Goal: Feedback & Contribution: Submit feedback/report problem

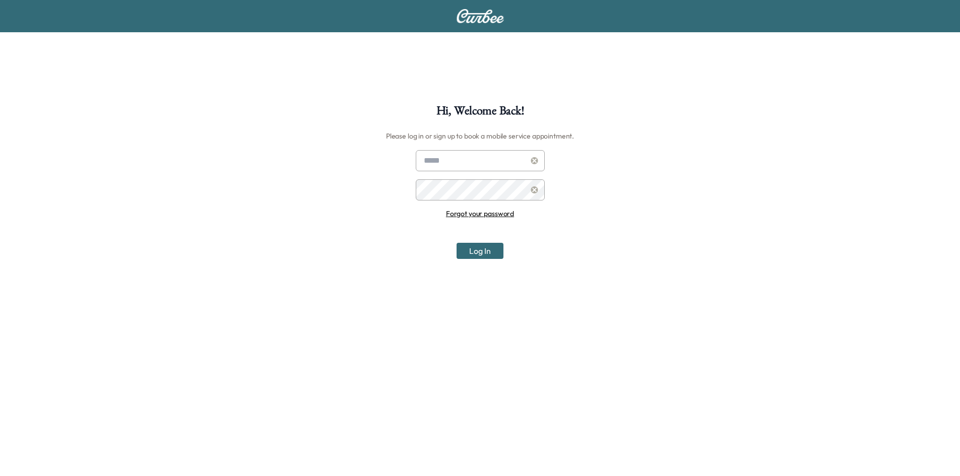
type input "**********"
click at [469, 244] on button "Log In" at bounding box center [480, 251] width 47 height 16
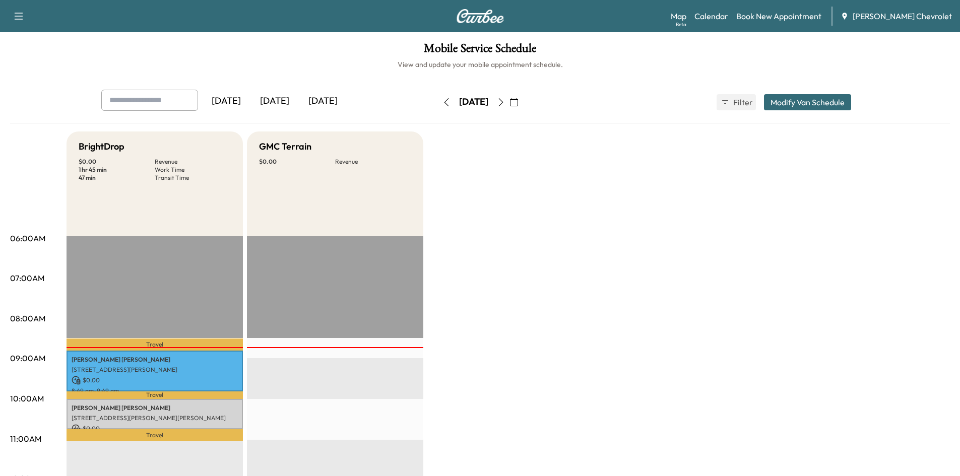
click at [503, 101] on icon "button" at bounding box center [501, 102] width 5 height 8
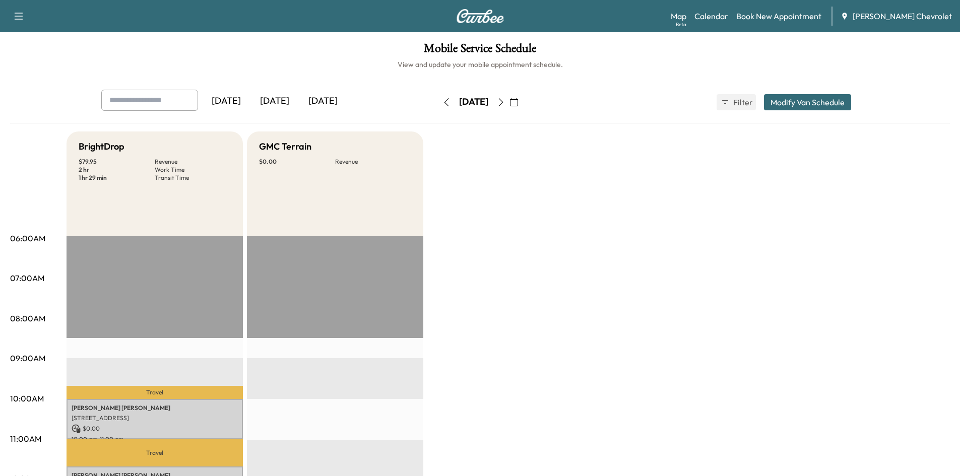
click at [505, 101] on icon "button" at bounding box center [501, 102] width 8 height 8
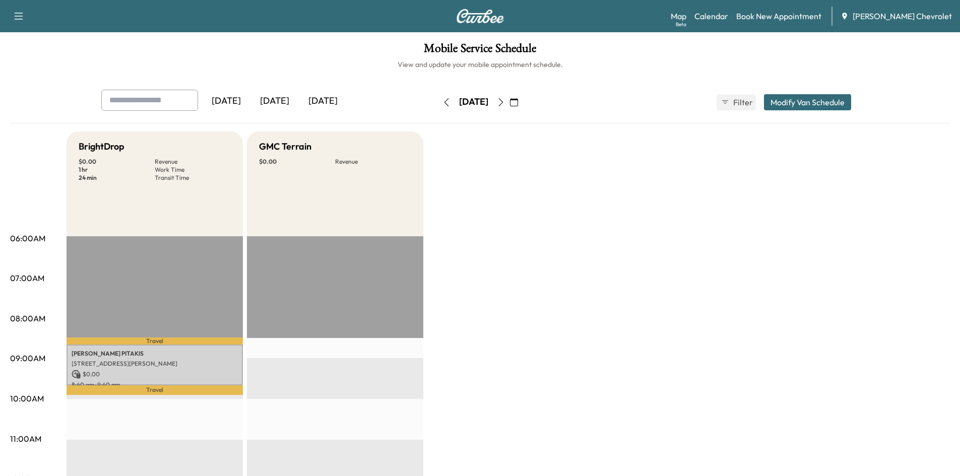
click at [503, 102] on icon "button" at bounding box center [501, 102] width 5 height 8
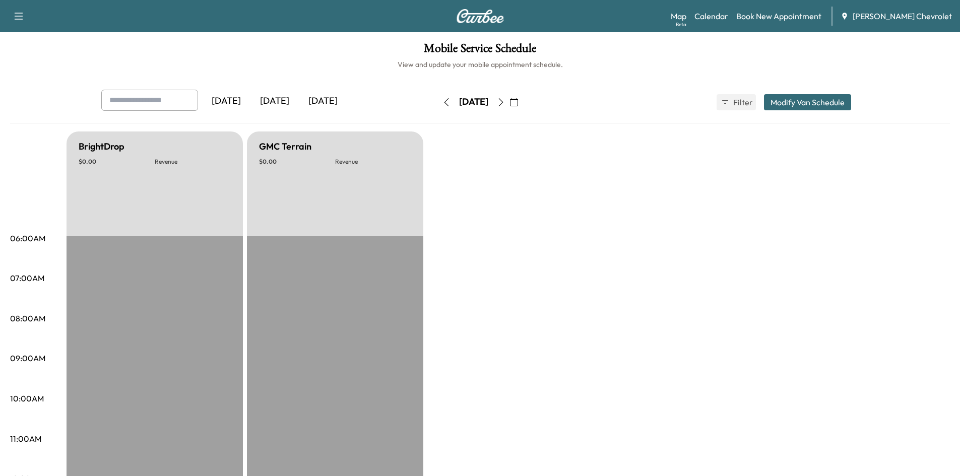
click at [443, 104] on icon "button" at bounding box center [447, 102] width 8 height 8
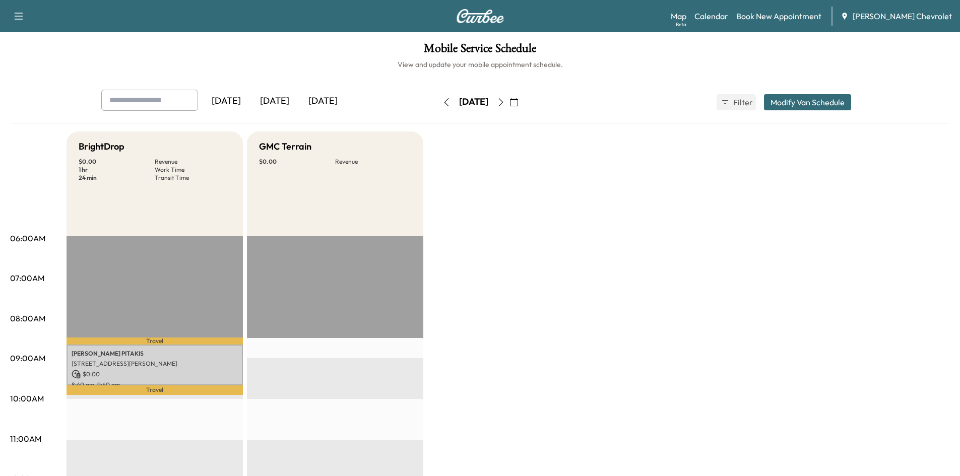
click at [443, 104] on icon "button" at bounding box center [447, 102] width 8 height 8
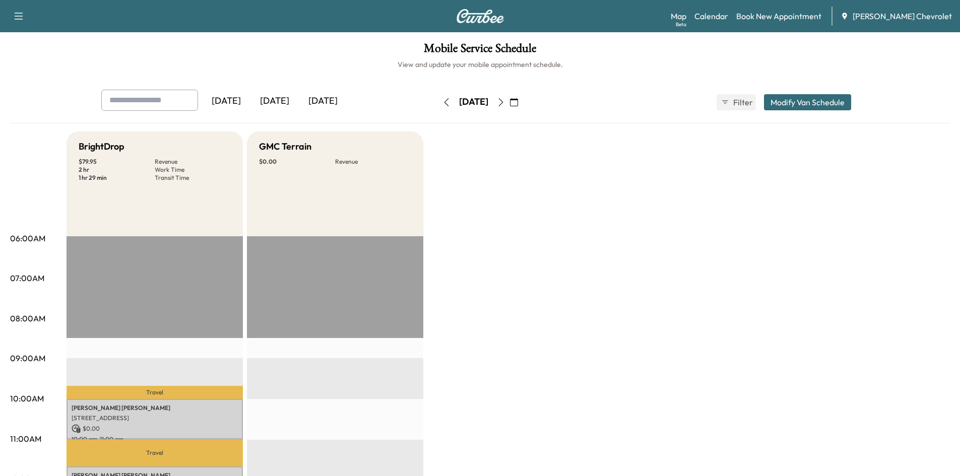
click at [898, 13] on span "[PERSON_NAME] Chevrolet" at bounding box center [902, 16] width 99 height 12
click at [7, 20] on div "Support Log Out Map Beta Calendar Book New Appointment [PERSON_NAME] Chevrolet" at bounding box center [480, 16] width 960 height 32
click at [13, 13] on icon "button" at bounding box center [19, 16] width 12 height 12
click at [30, 33] on link "Support" at bounding box center [36, 35] width 38 height 12
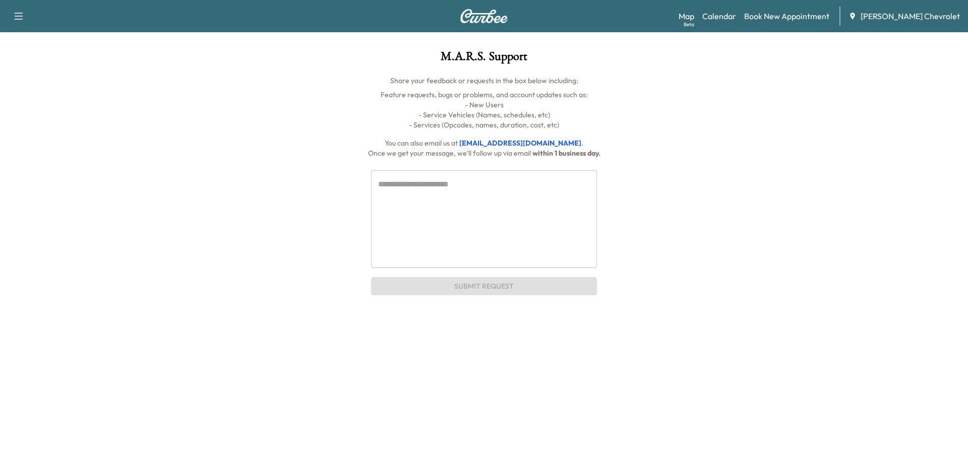
click at [447, 187] on textarea at bounding box center [484, 218] width 212 height 81
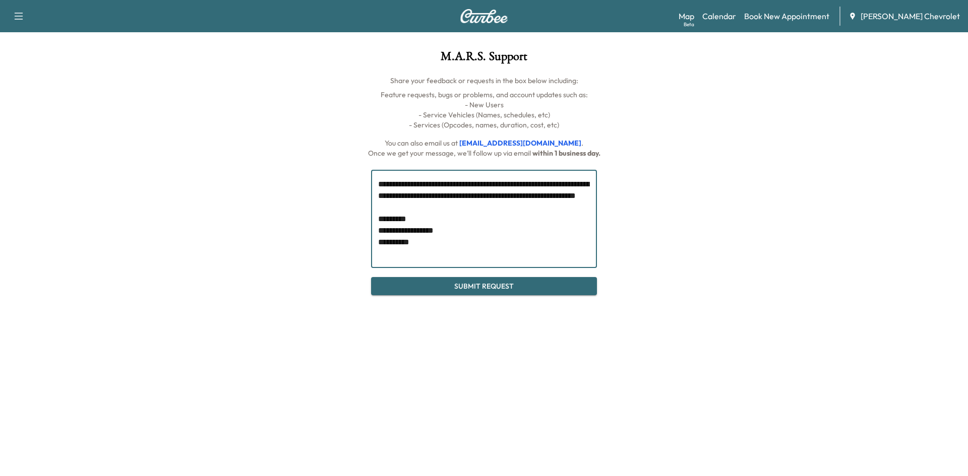
type textarea "**********"
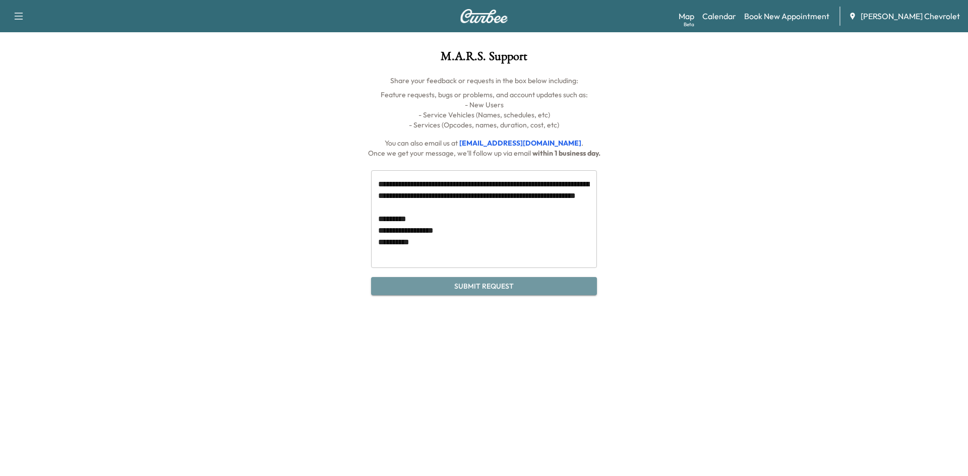
click at [483, 285] on button "Submit Request" at bounding box center [484, 286] width 226 height 19
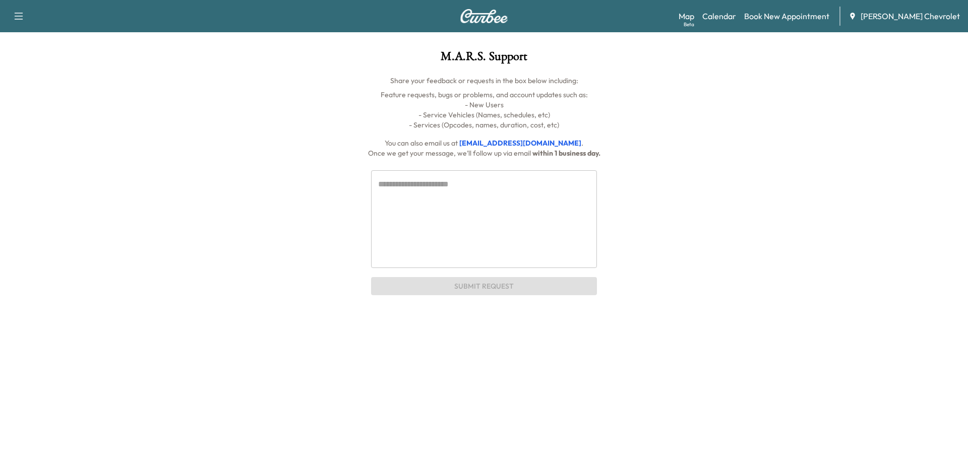
click at [490, 12] on img at bounding box center [484, 16] width 48 height 14
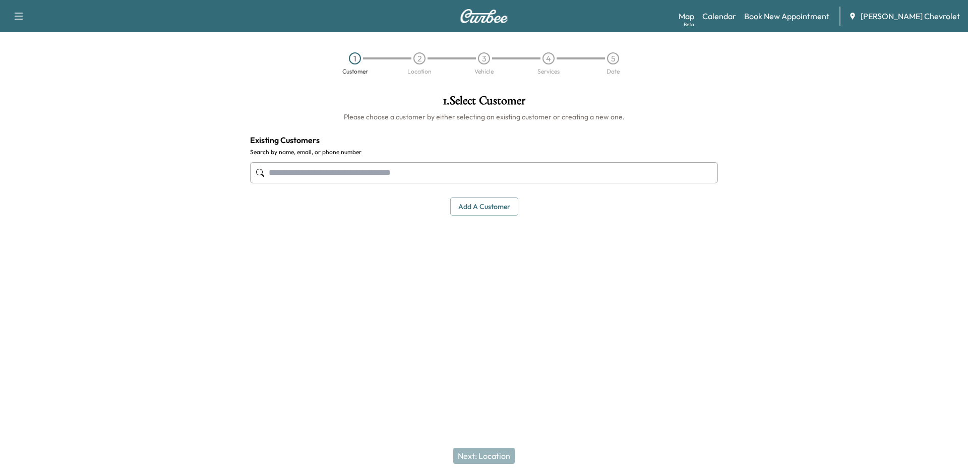
click at [921, 13] on span "[PERSON_NAME] Chevrolet" at bounding box center [910, 16] width 99 height 12
click at [877, 18] on div "[PERSON_NAME] Chevrolet" at bounding box center [904, 16] width 111 height 12
click at [21, 17] on icon "button" at bounding box center [19, 16] width 12 height 12
drag, startPoint x: 102, startPoint y: 68, endPoint x: 107, endPoint y: 71, distance: 6.6
click at [103, 68] on div "1 Customer 2 Location 3 Vehicle 4 Services 5 Date" at bounding box center [484, 63] width 968 height 46
